Goal: Task Accomplishment & Management: Manage account settings

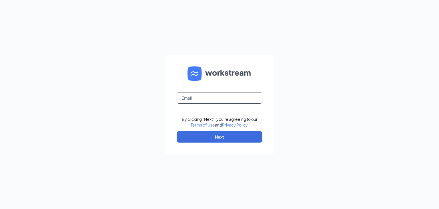
click at [192, 97] on input "text" at bounding box center [220, 97] width 86 height 11
click at [185, 100] on input "bb0839@" at bounding box center [220, 97] width 86 height 11
click at [227, 96] on input "bbocountry.com0839@" at bounding box center [220, 97] width 86 height 11
click at [184, 98] on input "bbocountry.com" at bounding box center [220, 97] width 86 height 11
type input "bocountry.com"
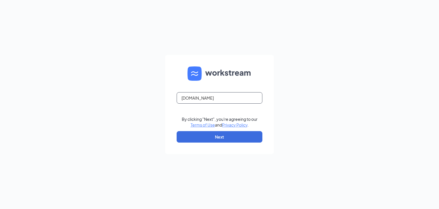
click at [220, 96] on input "bocountry.com" at bounding box center [220, 97] width 86 height 11
type input "b0839@bocountry.com"
click at [237, 134] on button "Next" at bounding box center [220, 136] width 86 height 11
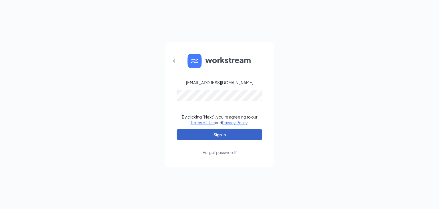
click at [218, 133] on button "Sign In" at bounding box center [220, 134] width 86 height 11
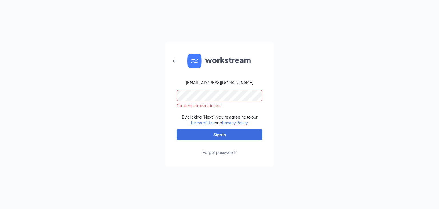
click at [219, 149] on link "Forgot password?" at bounding box center [220, 147] width 34 height 15
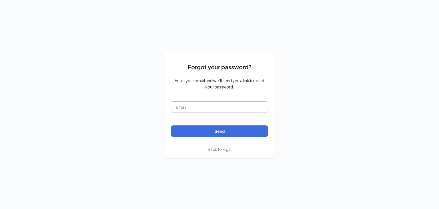
click at [231, 108] on input "text" at bounding box center [219, 106] width 97 height 11
type input "b0839@bocountry.com"
click at [239, 130] on button "Send" at bounding box center [219, 130] width 97 height 11
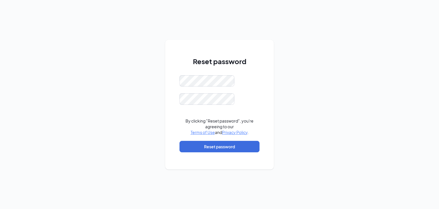
click at [199, 68] on div "Reset password By clicking "Reset password", you're agreeing to our Terms of Us…" at bounding box center [220, 107] width 80 height 102
click at [199, 96] on form "Password must be at least 16 characters By clicking "Reset password", you're ag…" at bounding box center [220, 116] width 80 height 83
click at [223, 147] on button "Reset password" at bounding box center [220, 146] width 80 height 11
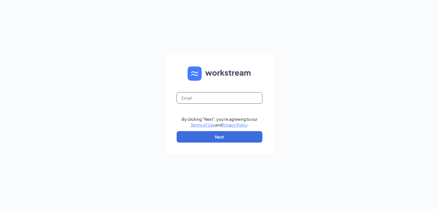
click at [193, 98] on input "text" at bounding box center [220, 97] width 86 height 11
click at [215, 101] on input "text" at bounding box center [220, 97] width 86 height 11
type input "b0839@bocountry.com"
click at [222, 138] on button "Next" at bounding box center [220, 136] width 86 height 11
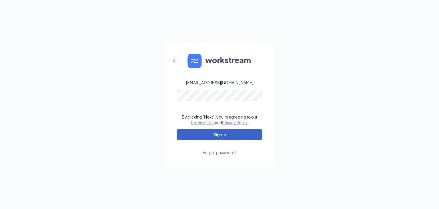
click at [228, 133] on button "Sign In" at bounding box center [220, 134] width 86 height 11
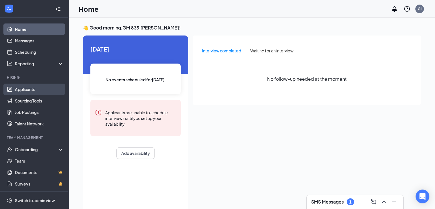
click at [39, 93] on link "Applicants" at bounding box center [39, 89] width 49 height 11
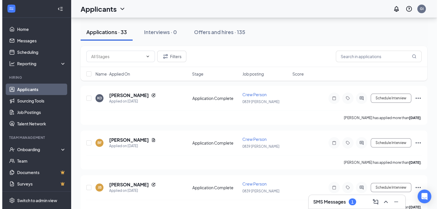
scroll to position [57, 0]
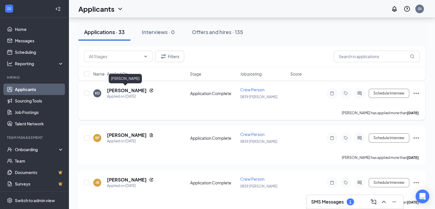
click at [118, 90] on h5 "Kason Donald" at bounding box center [127, 90] width 40 height 6
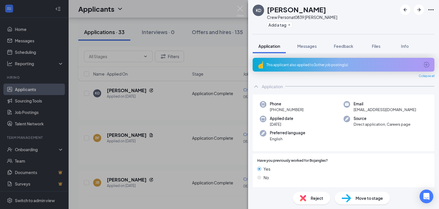
click at [359, 196] on span "Move to stage" at bounding box center [369, 198] width 27 height 6
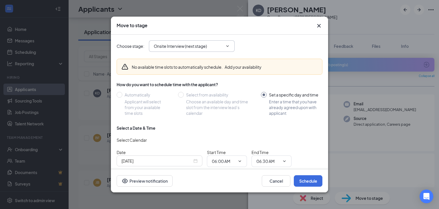
click at [227, 47] on icon "ChevronDown" at bounding box center [227, 46] width 5 height 5
click at [217, 48] on input "Onsite Interview (next stage)" at bounding box center [188, 46] width 69 height 6
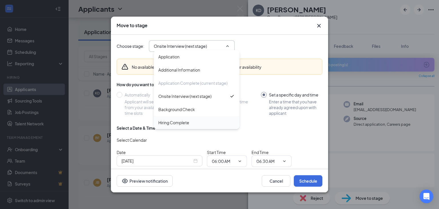
click at [188, 121] on div "Hiring Complete" at bounding box center [173, 122] width 31 height 6
type input "Hiring Complete"
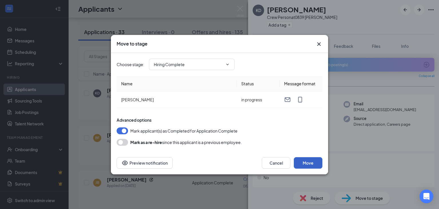
click at [312, 163] on button "Move" at bounding box center [308, 162] width 29 height 11
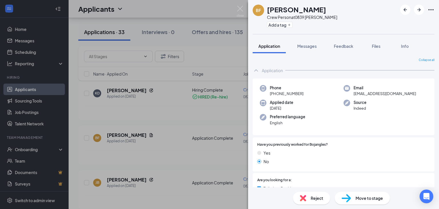
click at [152, 112] on div "BF Brenda Flores Crew Person at 0839 Inman Add a tag Application Messages Feedb…" at bounding box center [219, 104] width 439 height 209
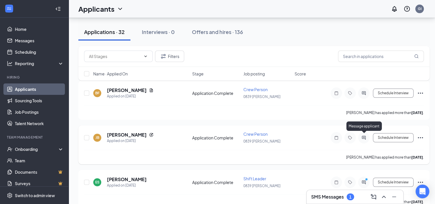
click at [366, 136] on icon "ActiveChat" at bounding box center [363, 138] width 7 height 5
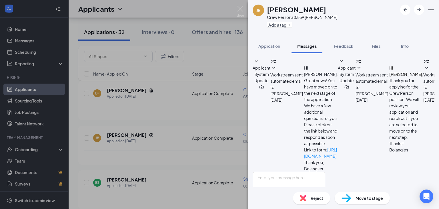
click at [162, 100] on div "JB Jayden Brown Crew Person at 0839 Inman Add a tag Application Messages Feedba…" at bounding box center [219, 104] width 439 height 209
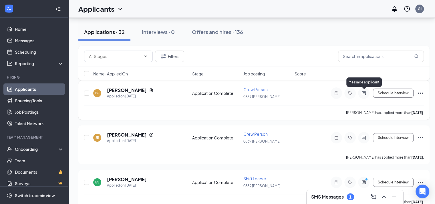
click at [364, 94] on icon "ActiveChat" at bounding box center [364, 93] width 4 height 4
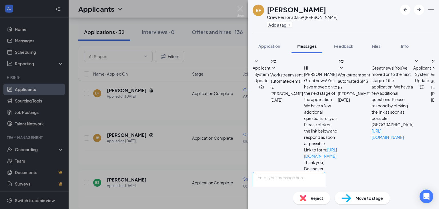
scroll to position [70, 0]
click at [309, 172] on textarea at bounding box center [289, 189] width 73 height 34
type textarea "can you come for a interview"
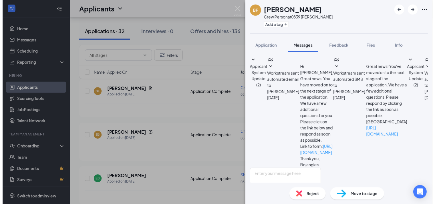
scroll to position [106, 0]
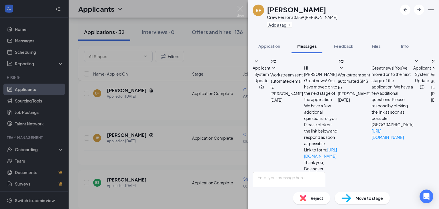
click at [167, 105] on div "BF Brenda Flores Crew Person at 0839 Inman Add a tag Application Messages Feedb…" at bounding box center [219, 104] width 439 height 209
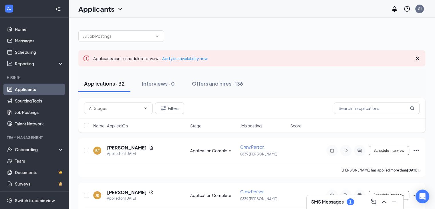
click at [360, 204] on div "SMS Messages 1" at bounding box center [355, 201] width 88 height 9
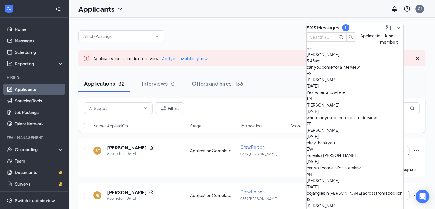
click at [362, 23] on div "SMS Messages 1" at bounding box center [355, 27] width 97 height 9
